Goal: Task Accomplishment & Management: Use online tool/utility

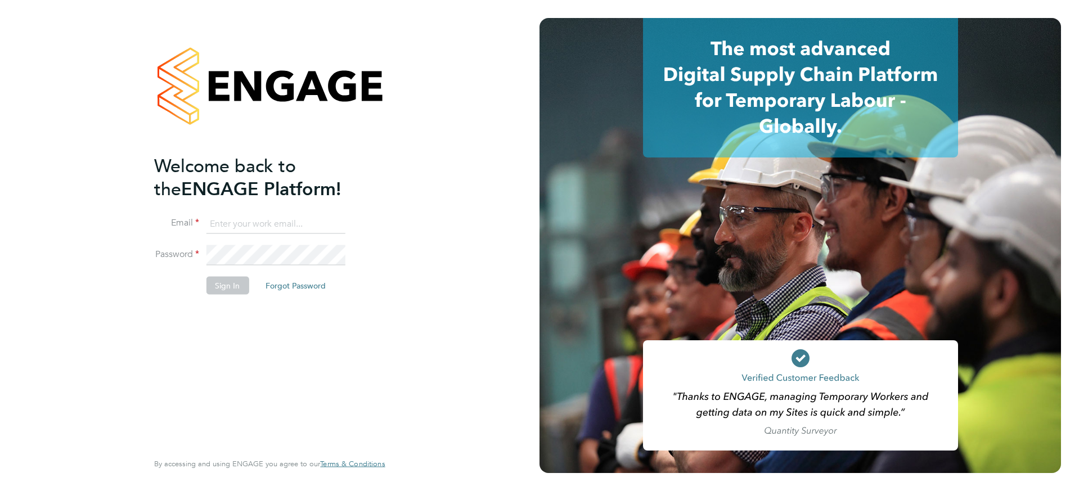
type input "[PERSON_NAME][EMAIL_ADDRESS][PERSON_NAME][DOMAIN_NAME]"
click at [229, 285] on button "Sign In" at bounding box center [227, 285] width 43 height 18
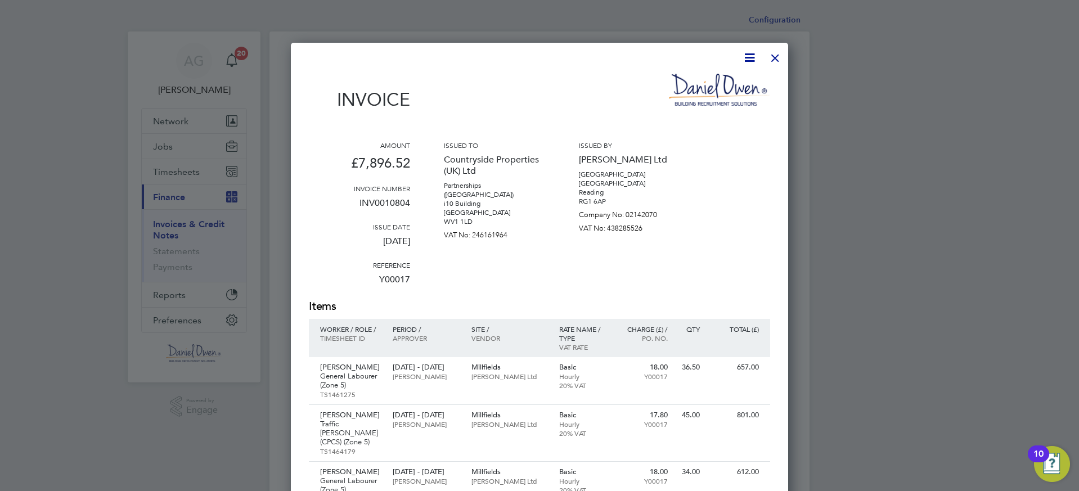
click at [779, 65] on div at bounding box center [775, 55] width 20 height 20
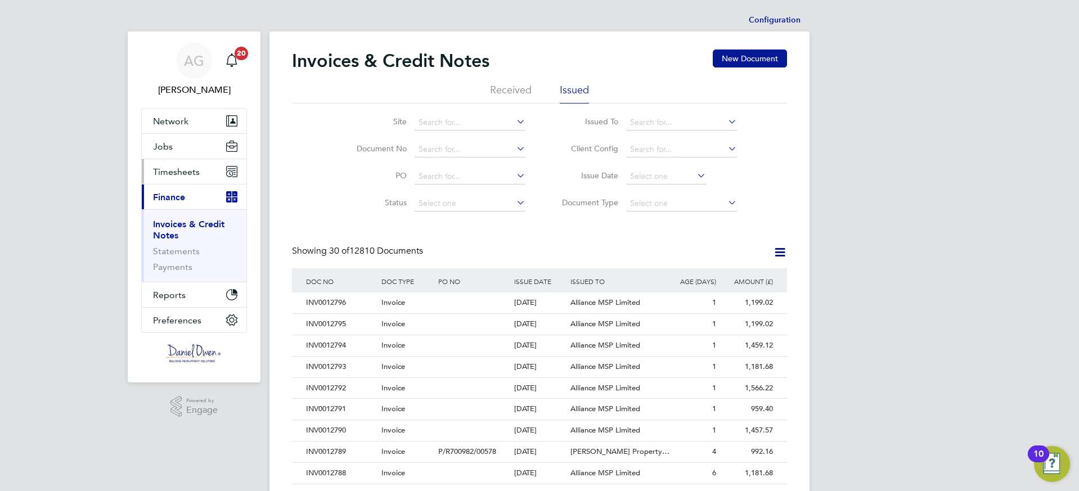
click at [168, 172] on span "Timesheets" at bounding box center [176, 172] width 47 height 11
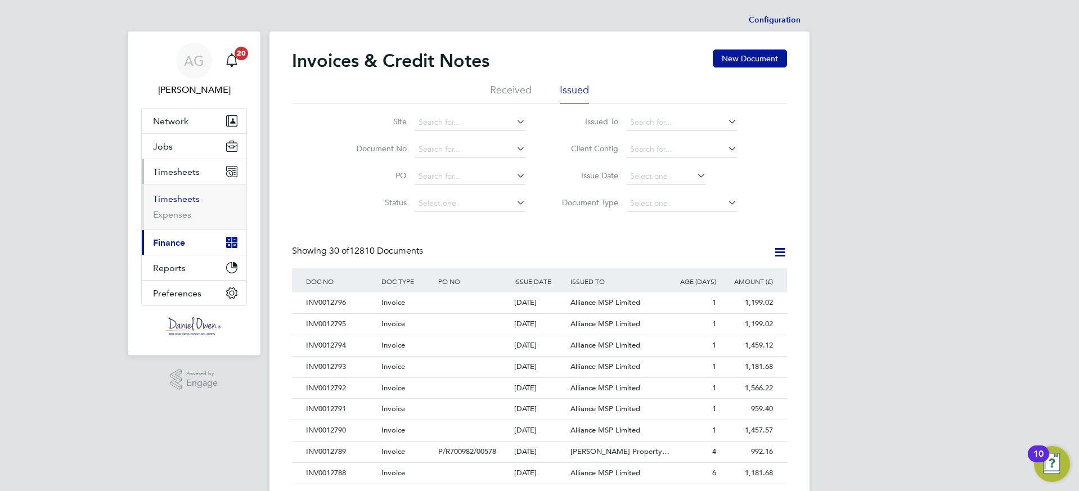
click at [174, 201] on link "Timesheets" at bounding box center [176, 199] width 47 height 11
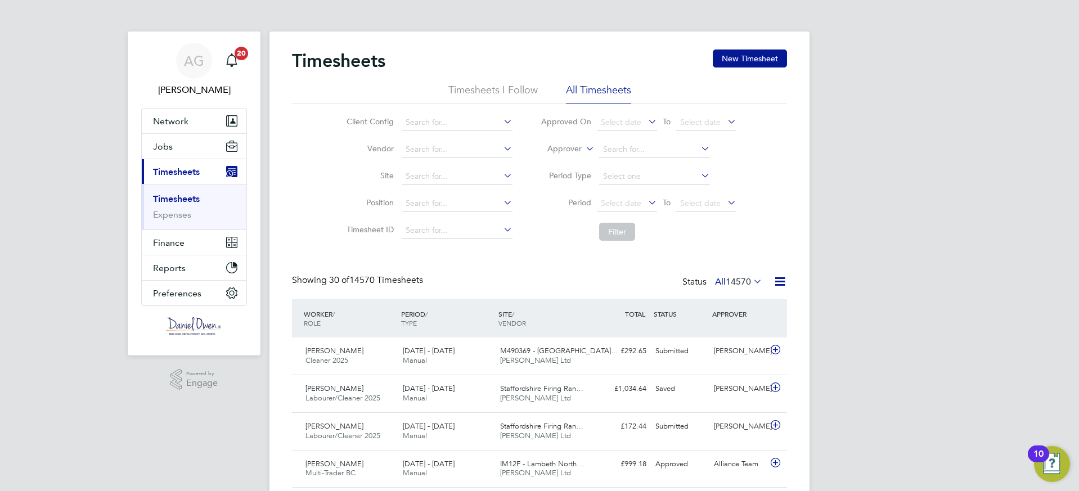
click at [584, 148] on icon at bounding box center [584, 146] width 0 height 10
click at [564, 165] on li "Worker" at bounding box center [554, 162] width 56 height 15
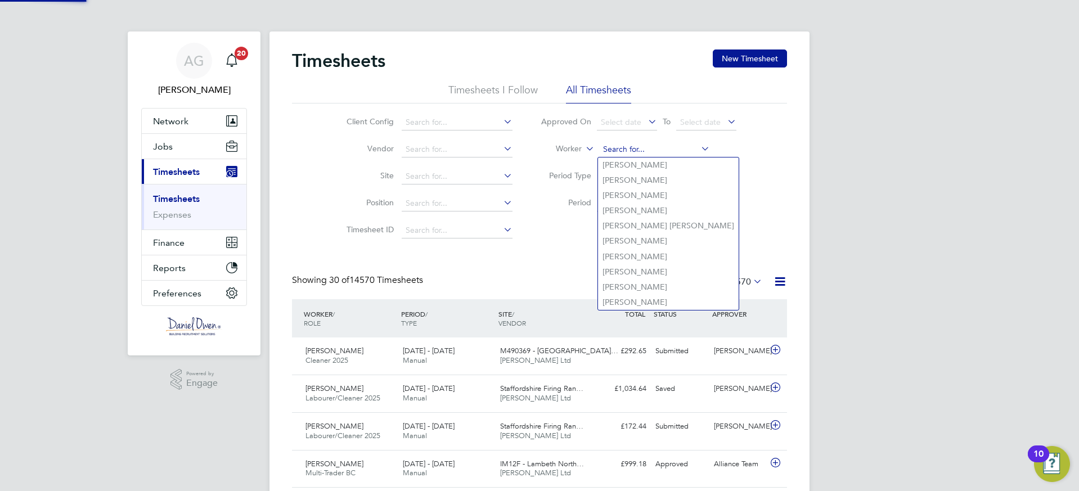
click at [608, 149] on input at bounding box center [654, 150] width 111 height 16
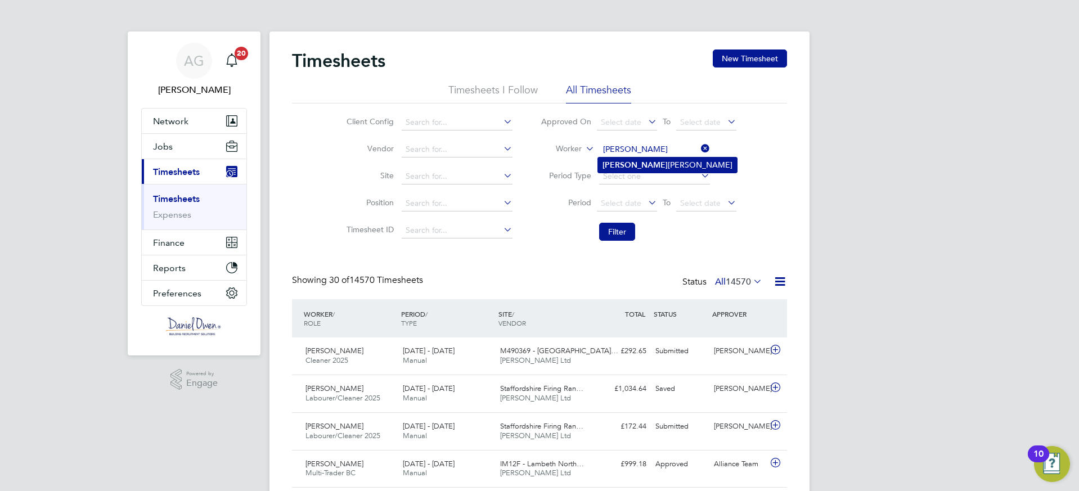
click at [618, 160] on b "Janel" at bounding box center [635, 165] width 65 height 10
type input "Janel Hemmings-Forbes"
click at [614, 231] on button "Filter" at bounding box center [617, 232] width 36 height 18
